Goal: Navigation & Orientation: Find specific page/section

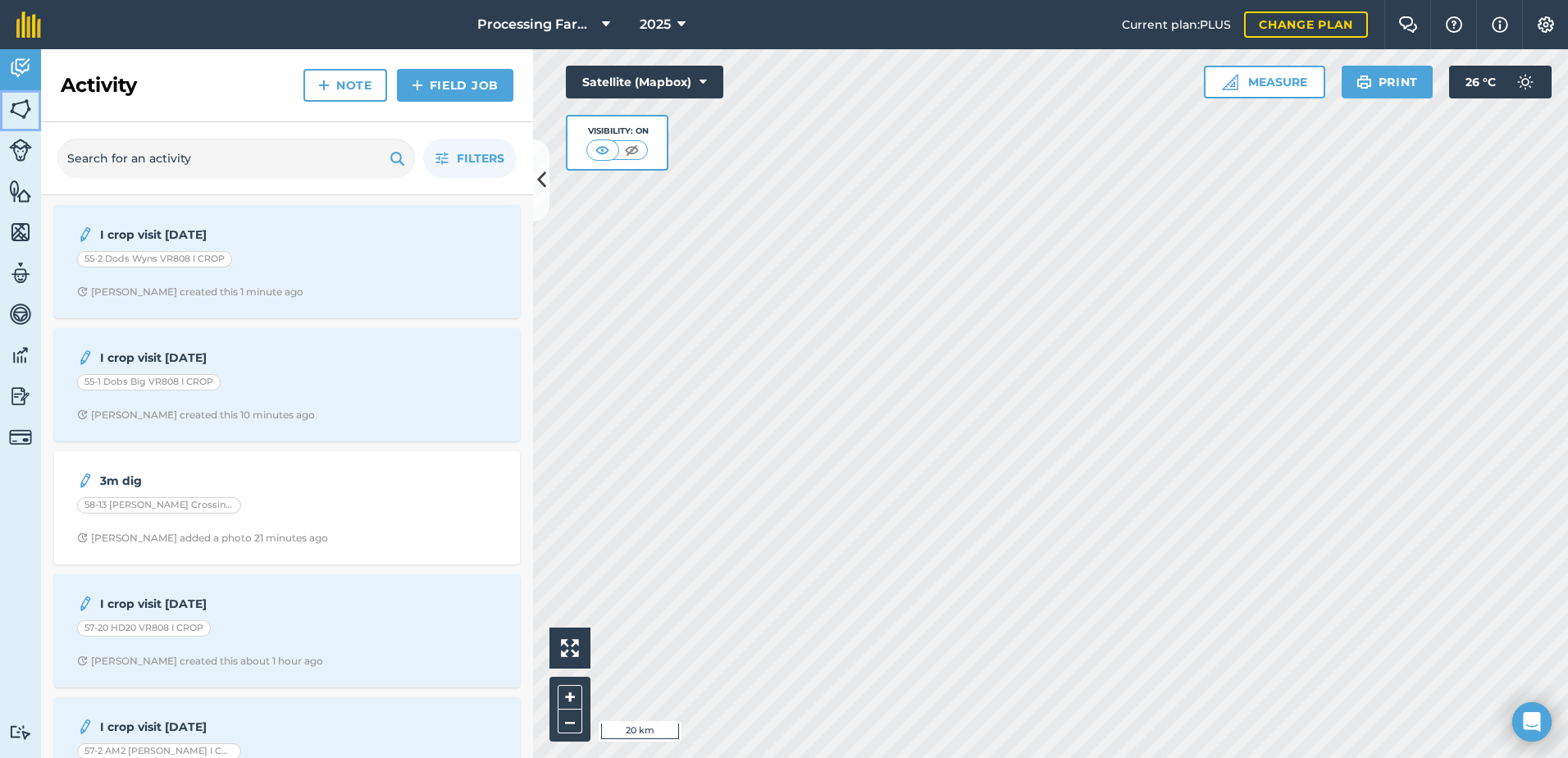
click at [24, 113] on img at bounding box center [20, 109] width 23 height 24
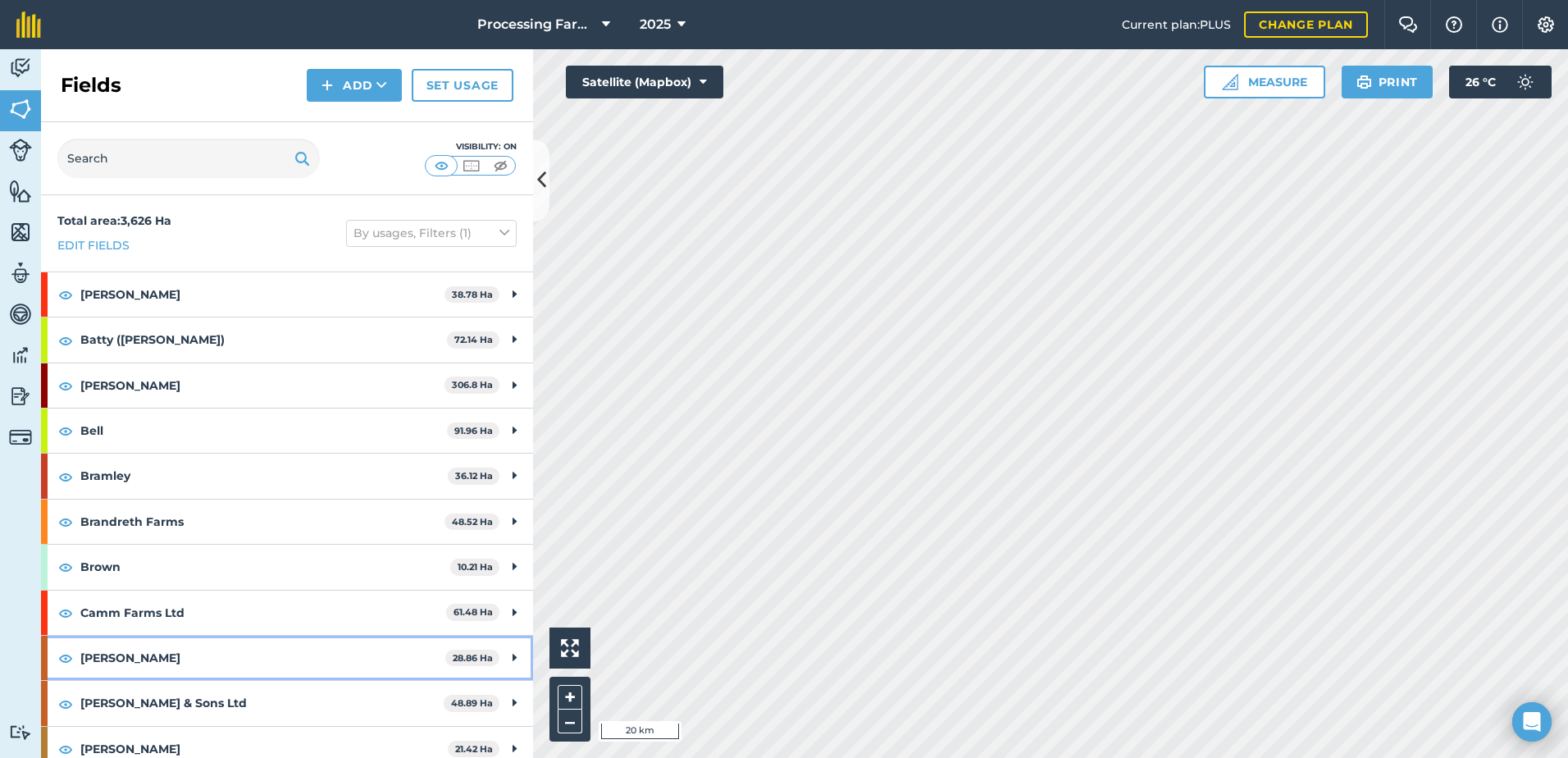
click at [102, 660] on strong "[PERSON_NAME]" at bounding box center [263, 657] width 365 height 44
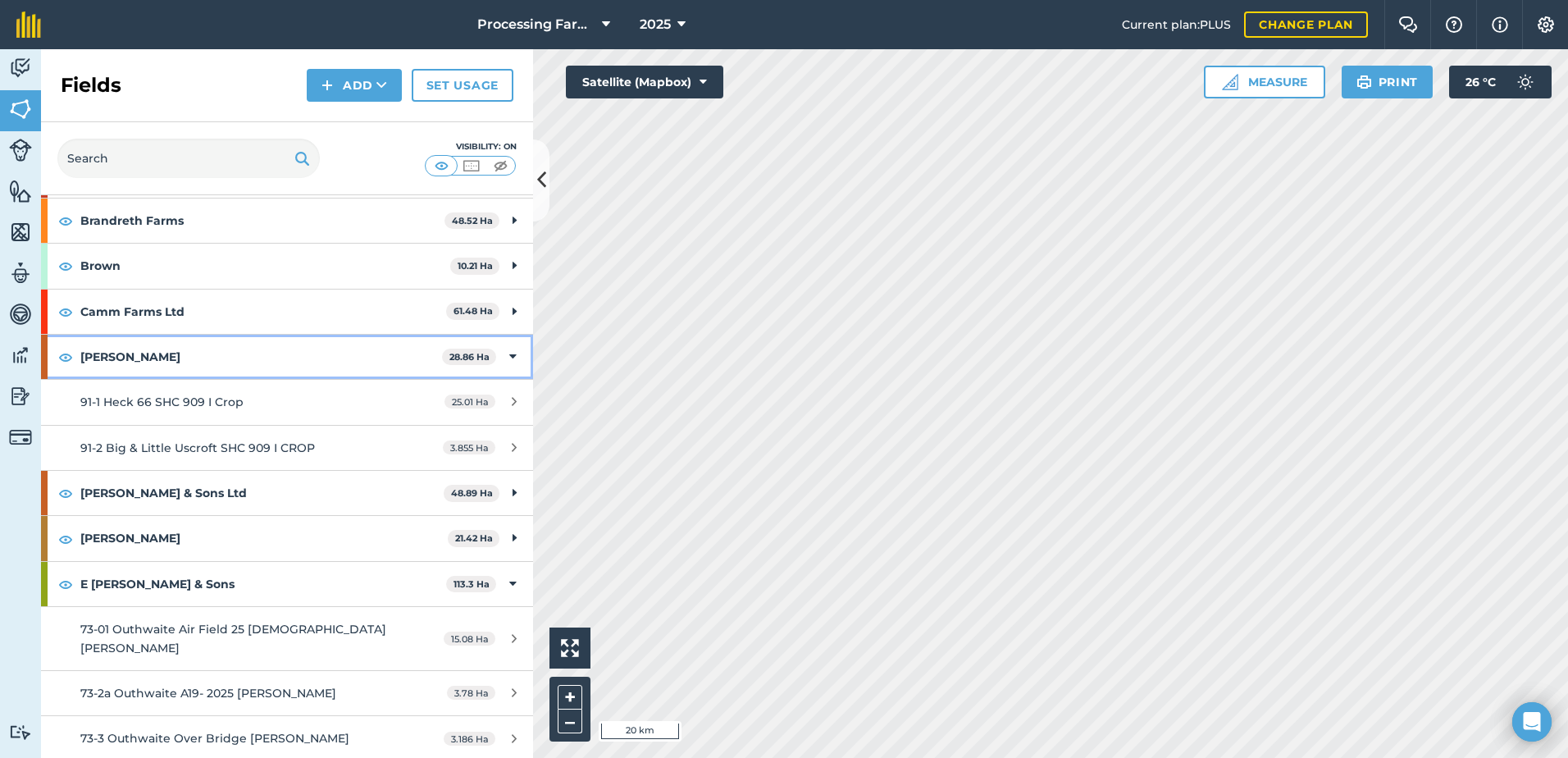
scroll to position [328, 0]
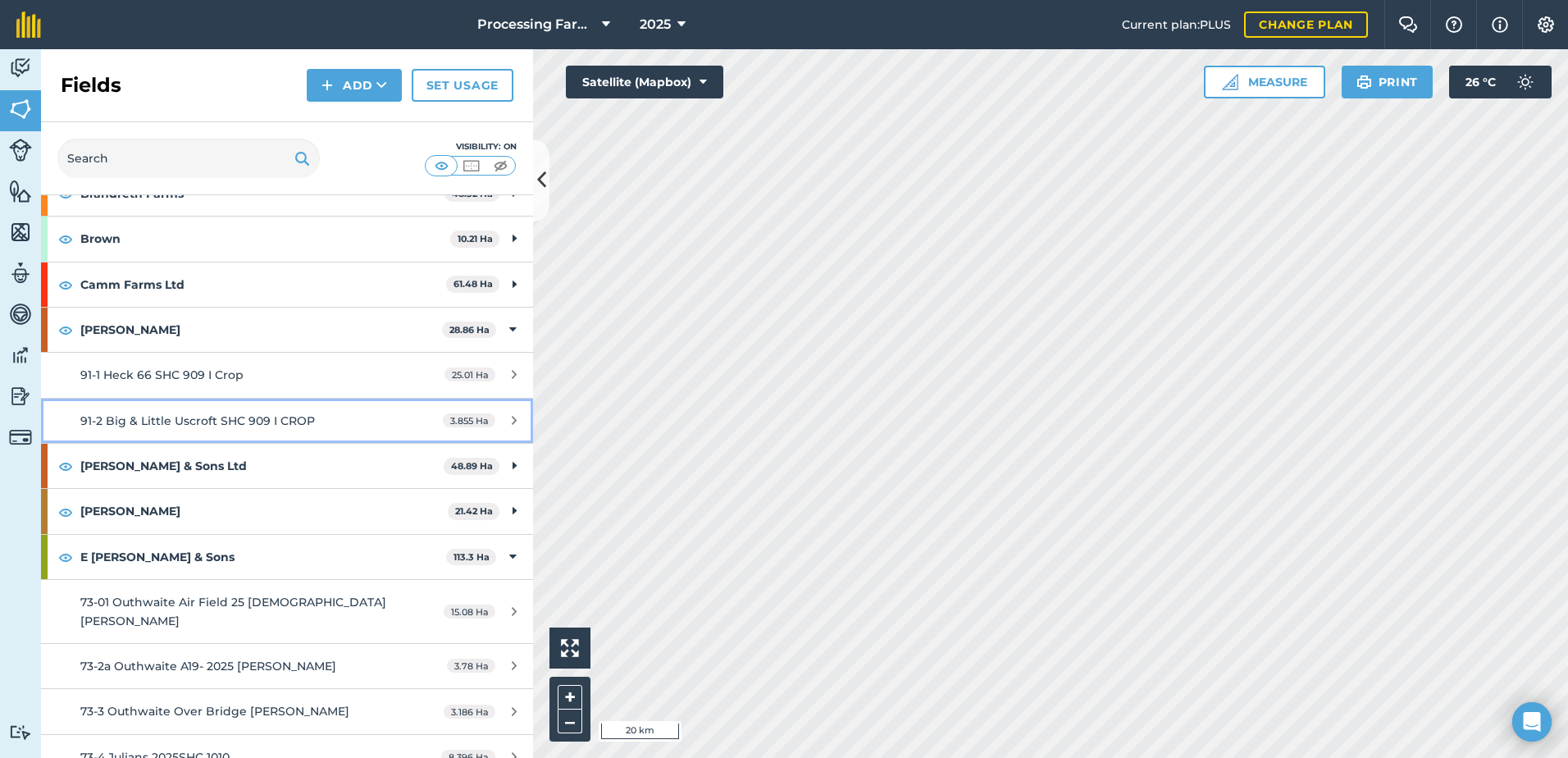
click at [205, 420] on span "91-2 Big & Little Uscroft SHC 909 I CROP" at bounding box center [198, 421] width 235 height 15
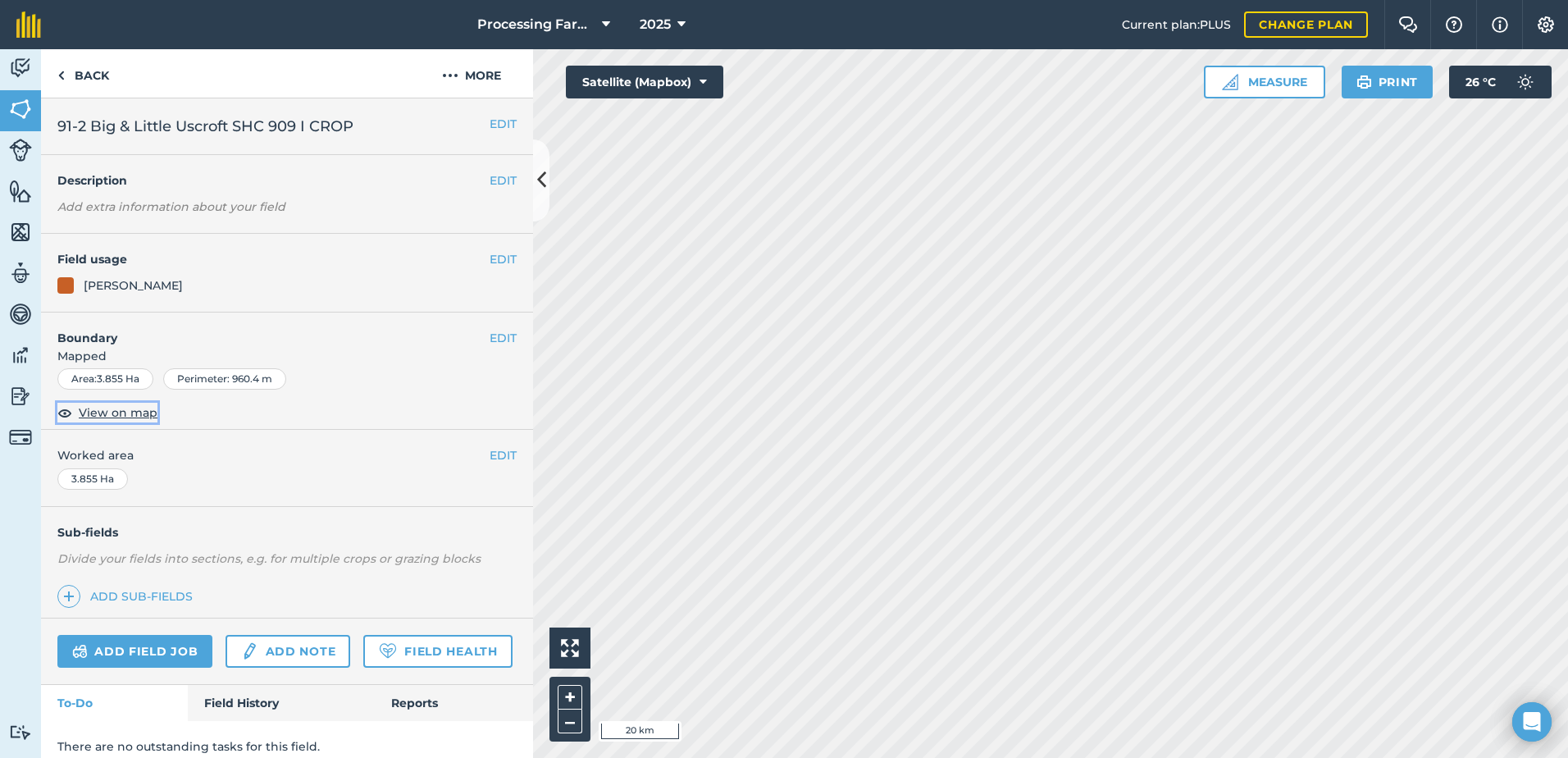
drag, startPoint x: 205, startPoint y: 420, endPoint x: 120, endPoint y: 414, distance: 85.2
click at [120, 414] on span "View on map" at bounding box center [118, 413] width 79 height 18
click at [78, 71] on link "Back" at bounding box center [82, 73] width 84 height 48
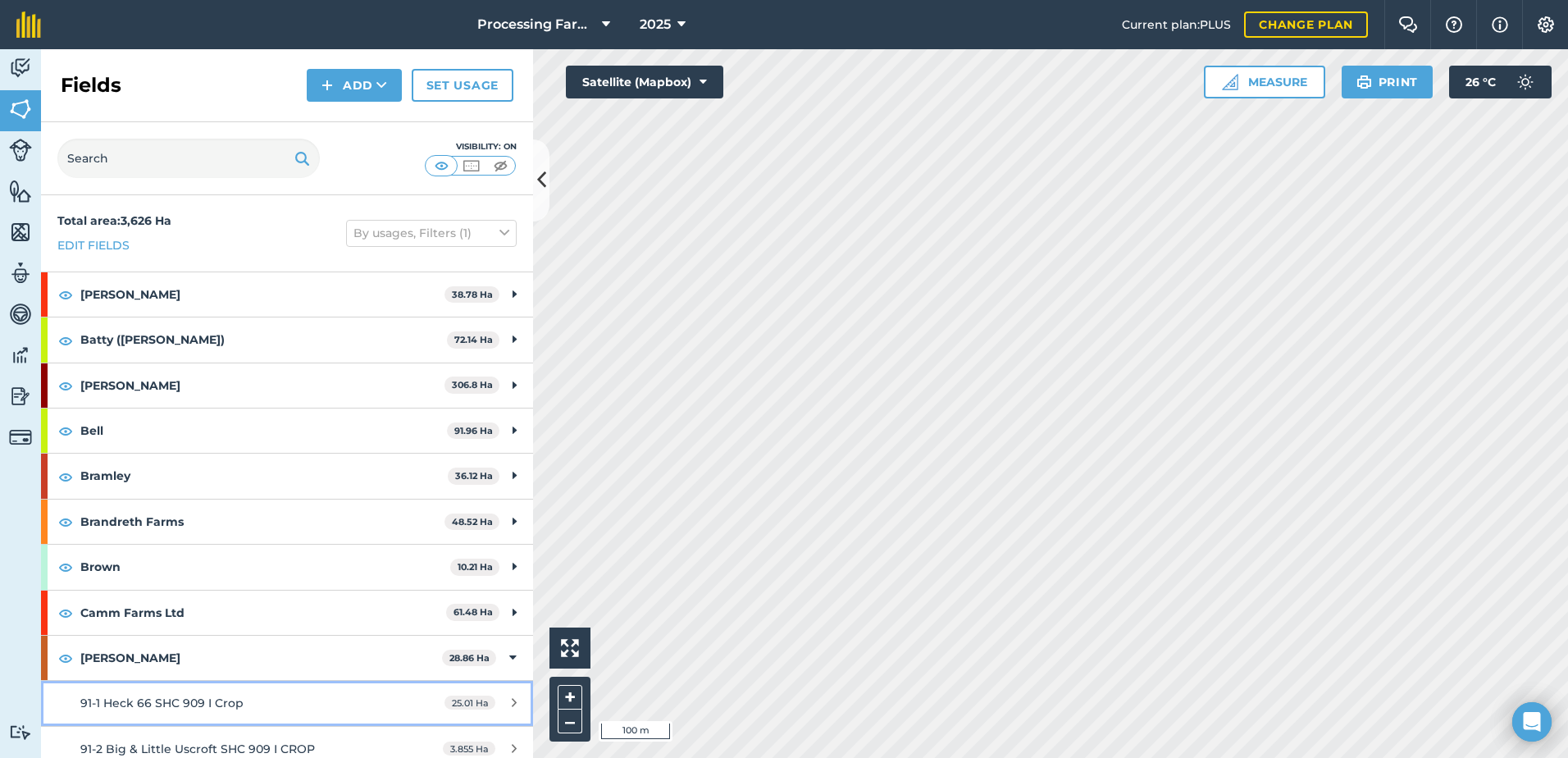
click at [226, 701] on span "91-1 Heck 66 SHC 909 I Crop" at bounding box center [162, 704] width 163 height 15
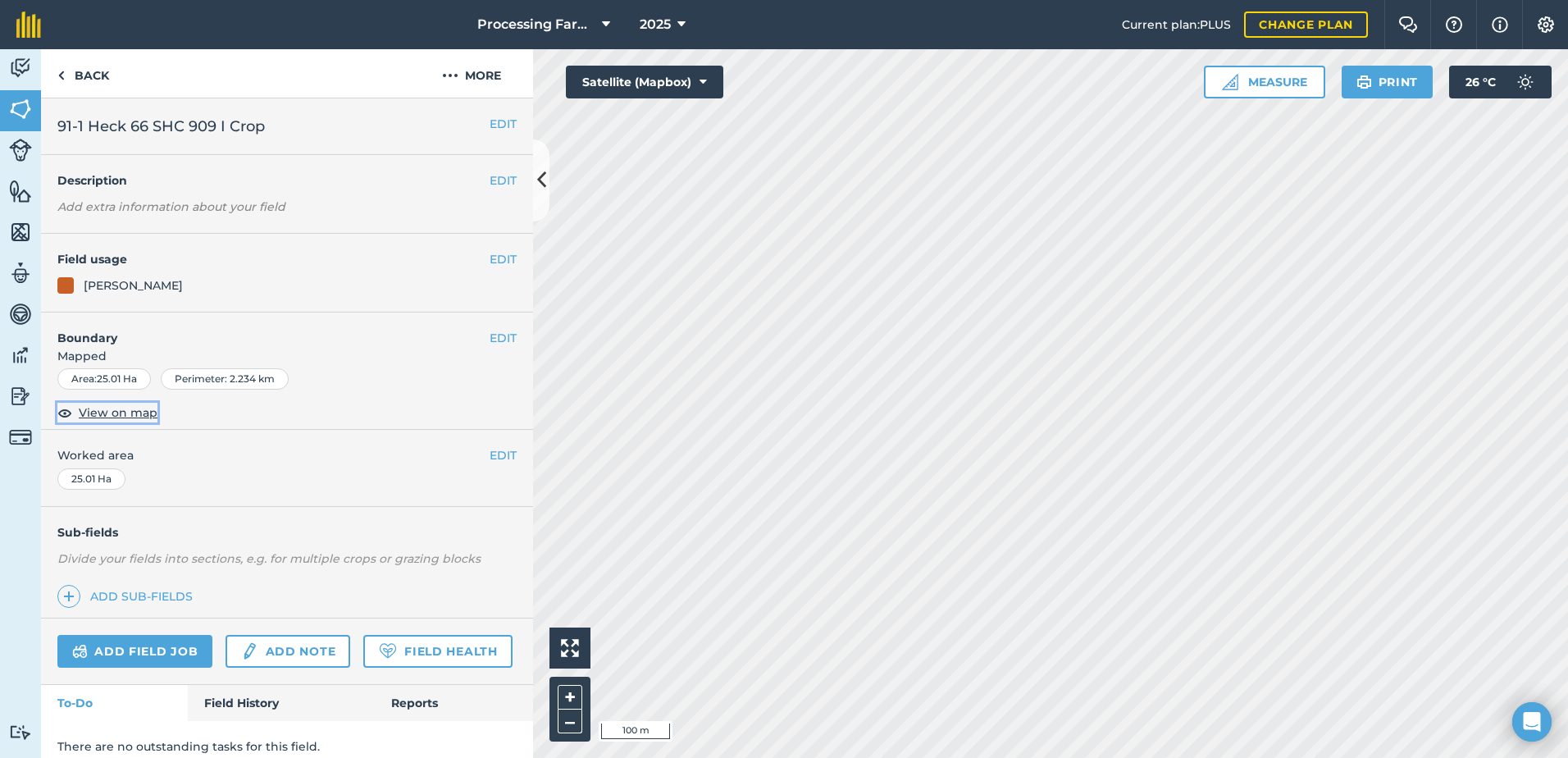
click at [132, 419] on span "View on map" at bounding box center [118, 413] width 79 height 18
click at [15, 65] on img at bounding box center [20, 68] width 23 height 24
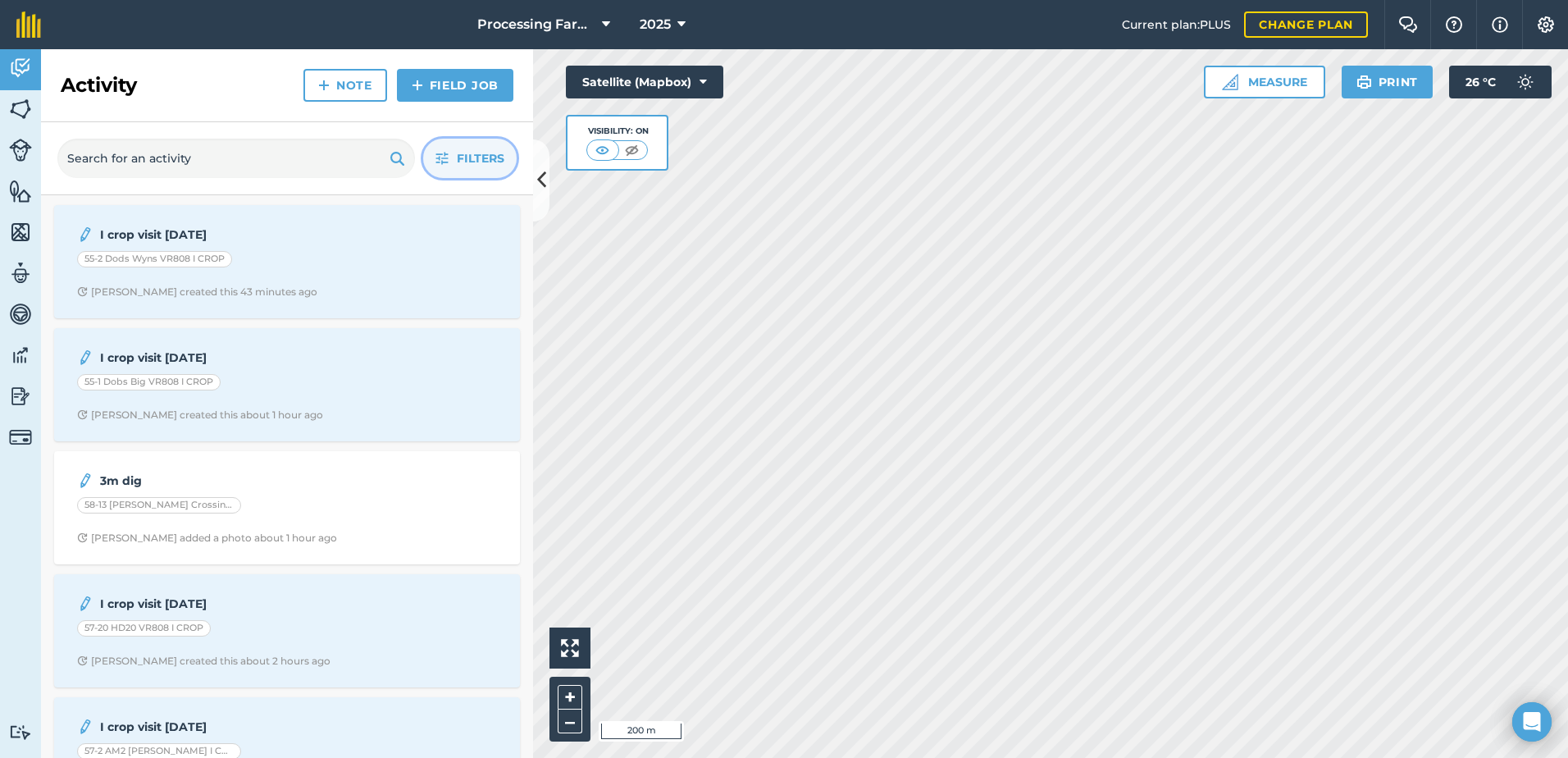
click at [462, 160] on span "Filters" at bounding box center [480, 159] width 47 height 18
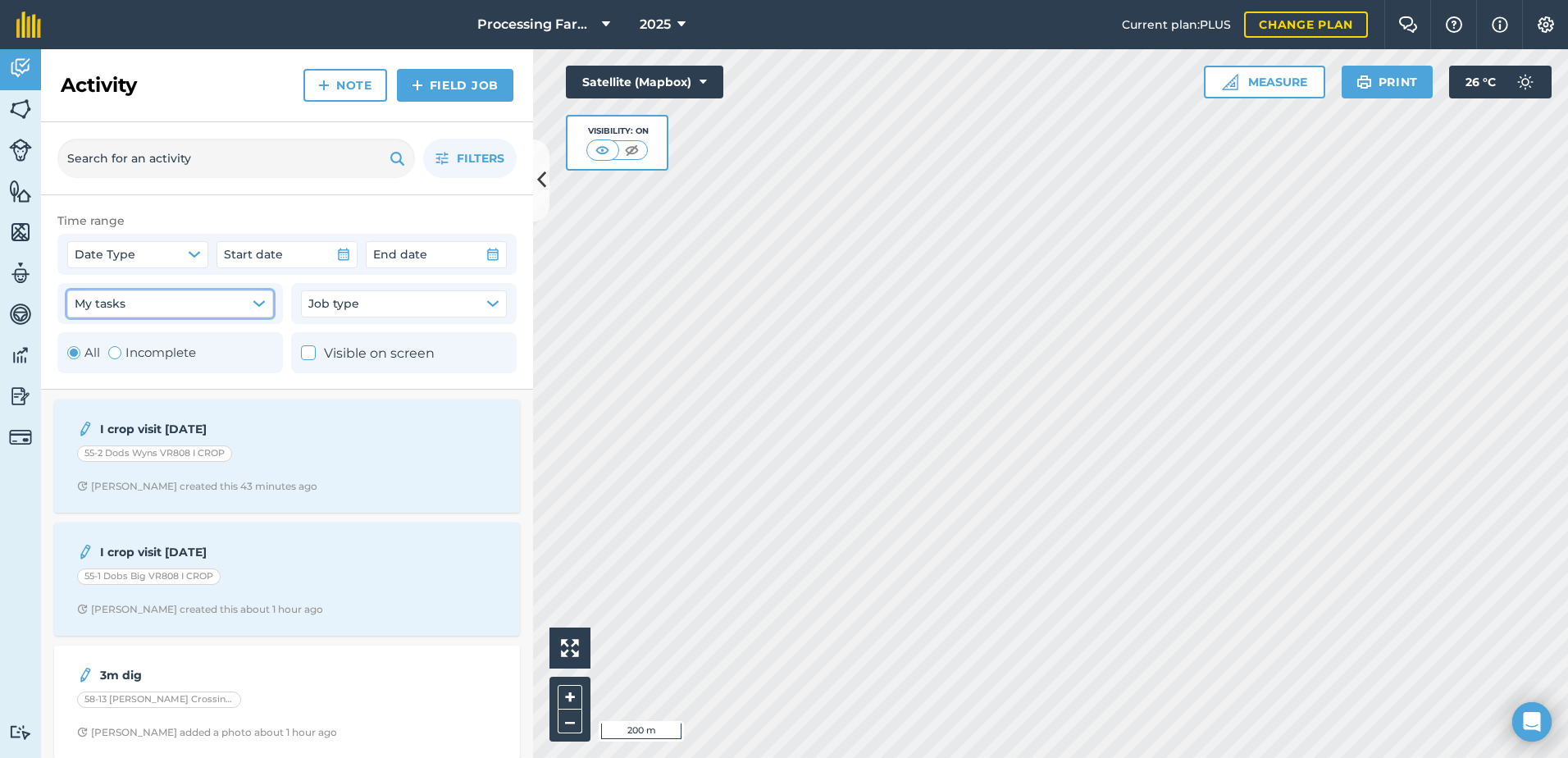
click at [210, 301] on button "My tasks" at bounding box center [169, 303] width 206 height 26
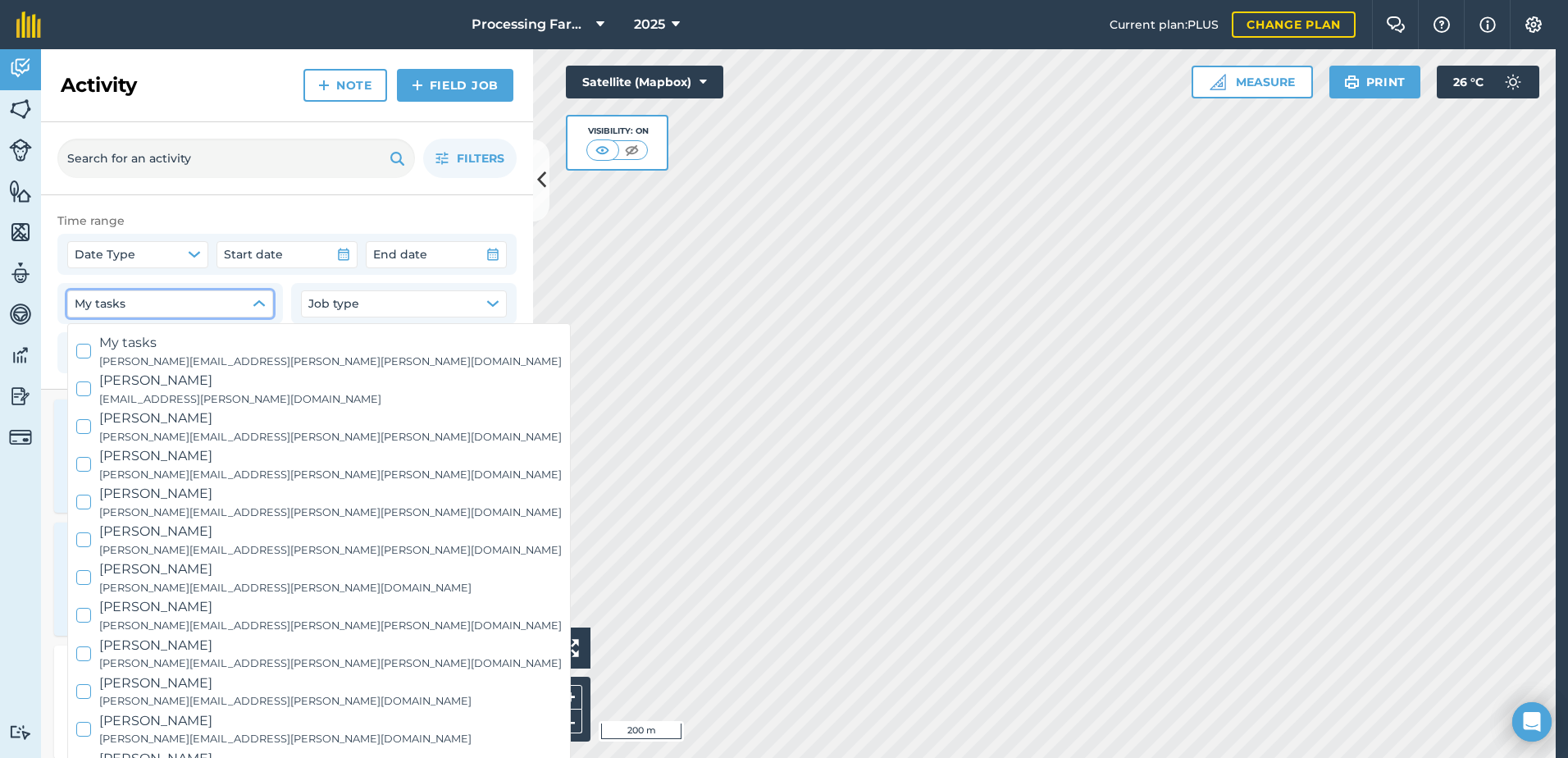
click at [100, 539] on span "[PERSON_NAME]" at bounding box center [331, 532] width 462 height 22
checkbox input "true"
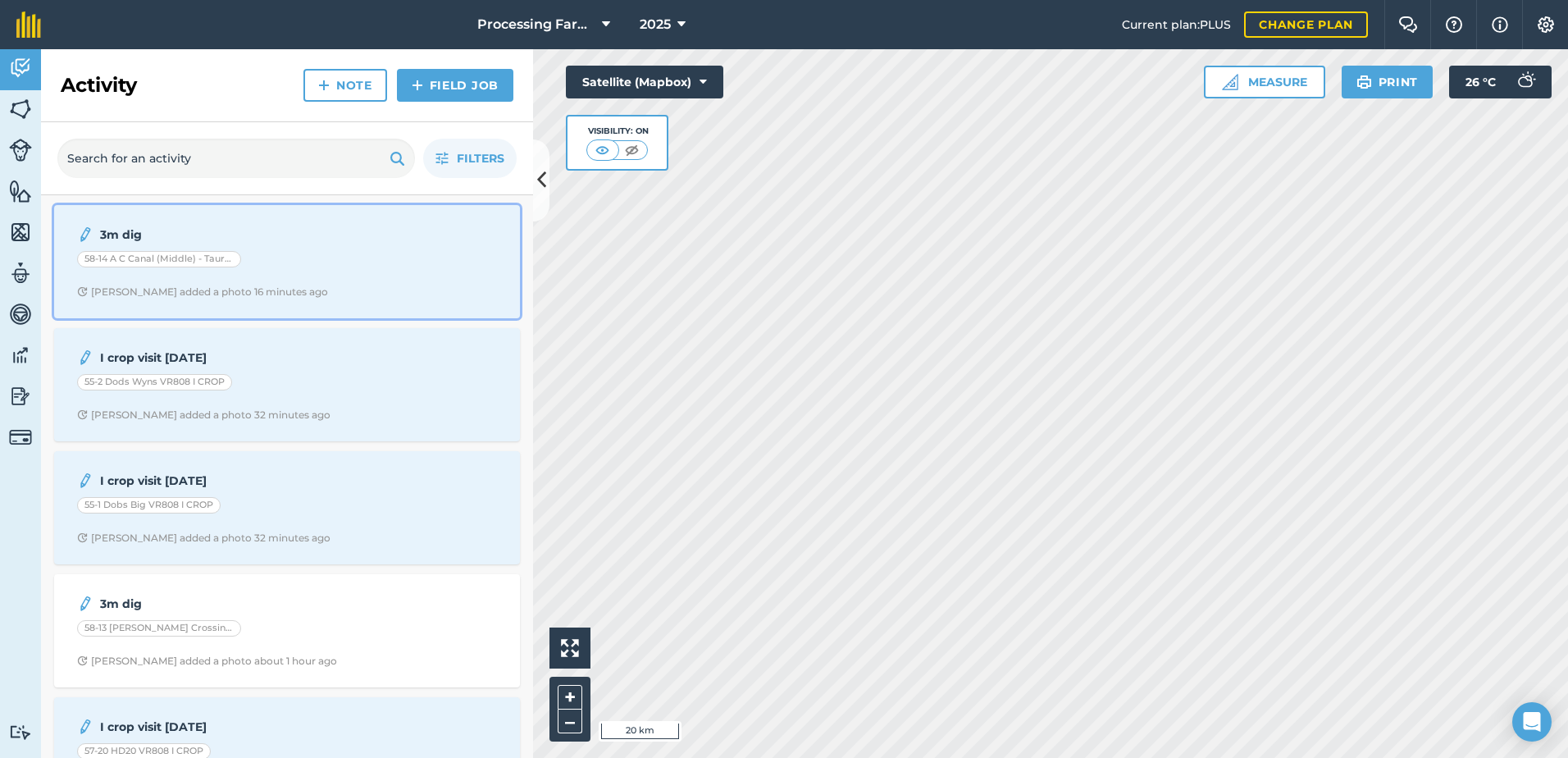
click at [330, 270] on div "58-14 A C Canal (Middle) - Taurus" at bounding box center [286, 262] width 420 height 22
